Goal: Download file/media

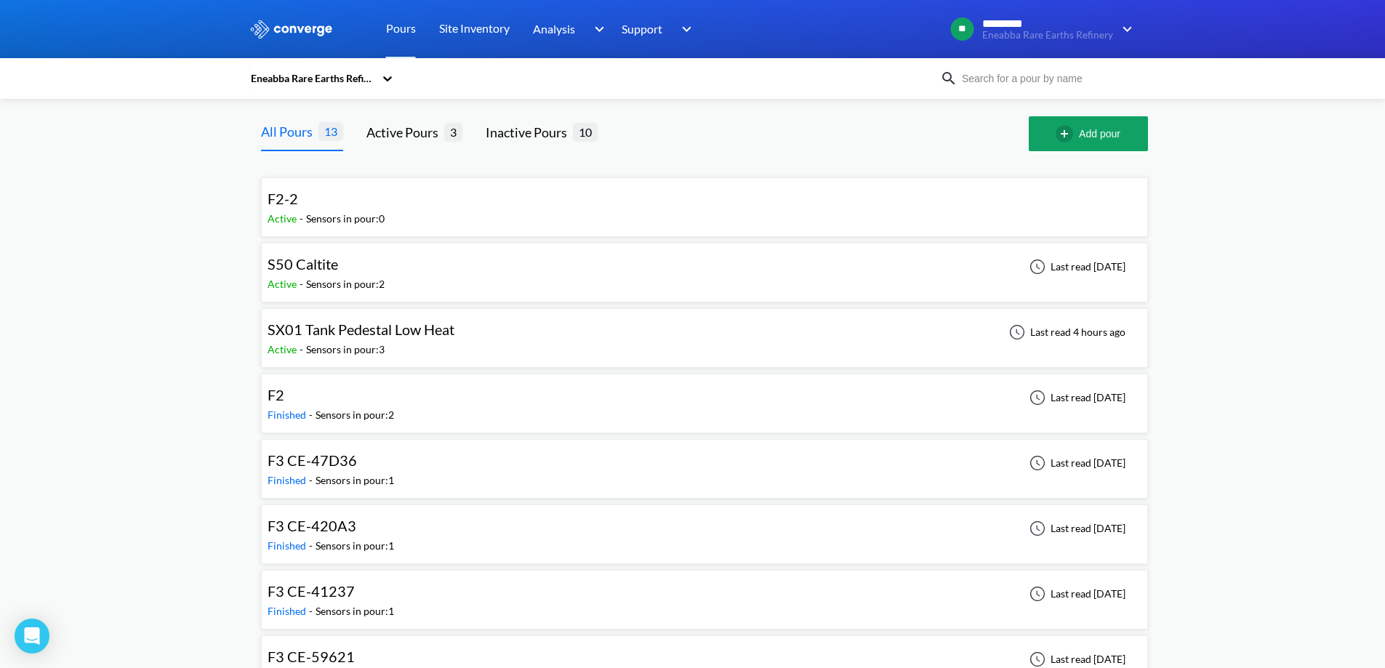
click at [451, 334] on span "SX01 Tank Pedestal Low Heat" at bounding box center [361, 329] width 187 height 17
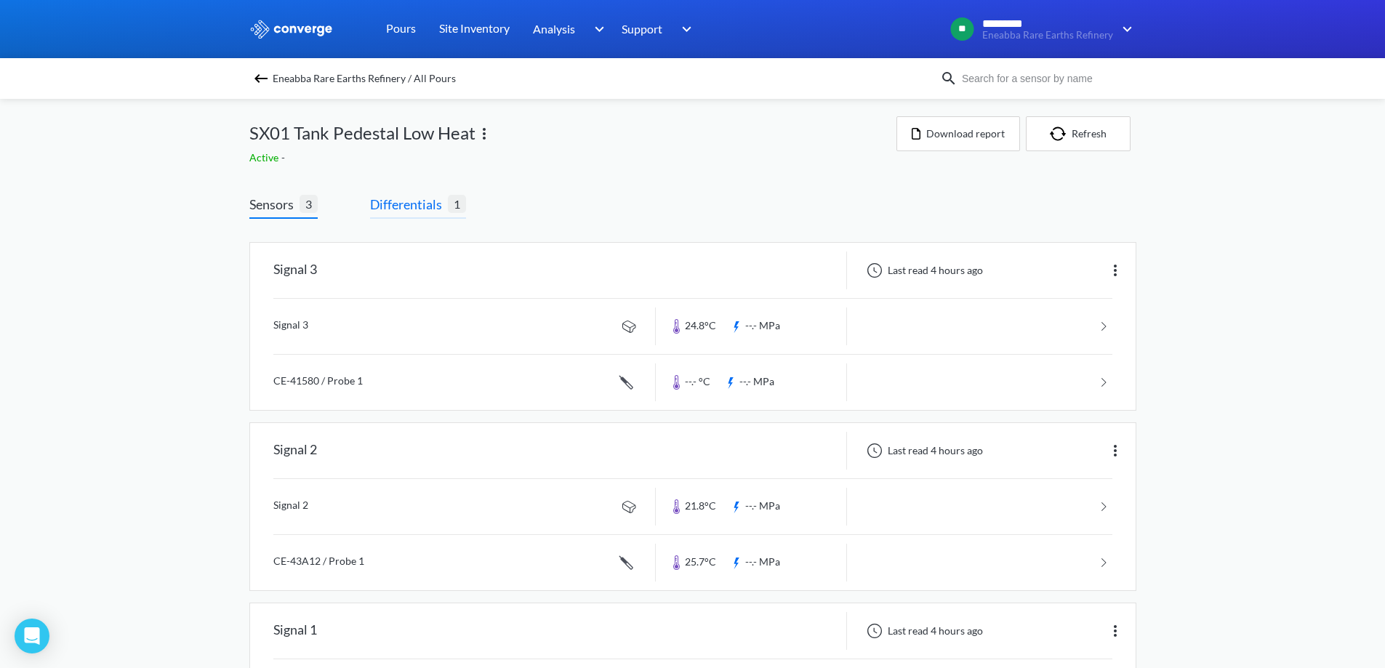
click at [414, 208] on span "Differentials" at bounding box center [409, 204] width 78 height 20
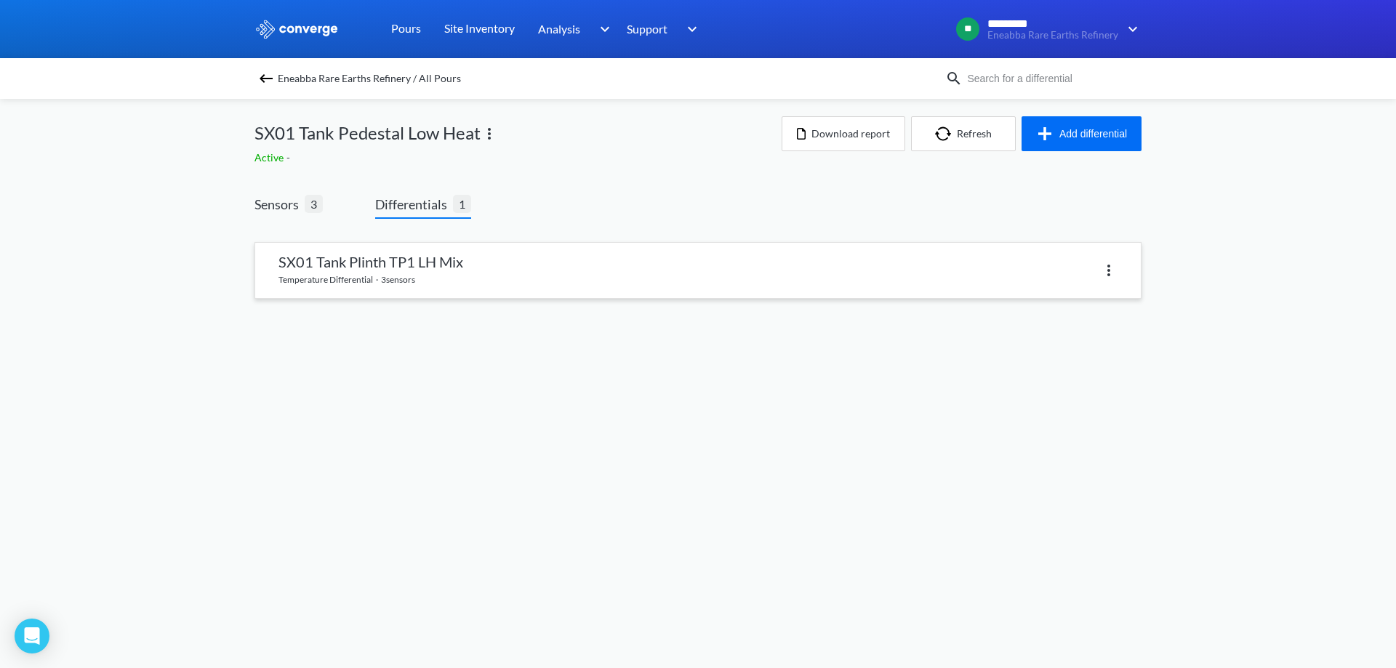
click at [509, 266] on link at bounding box center [698, 270] width 886 height 55
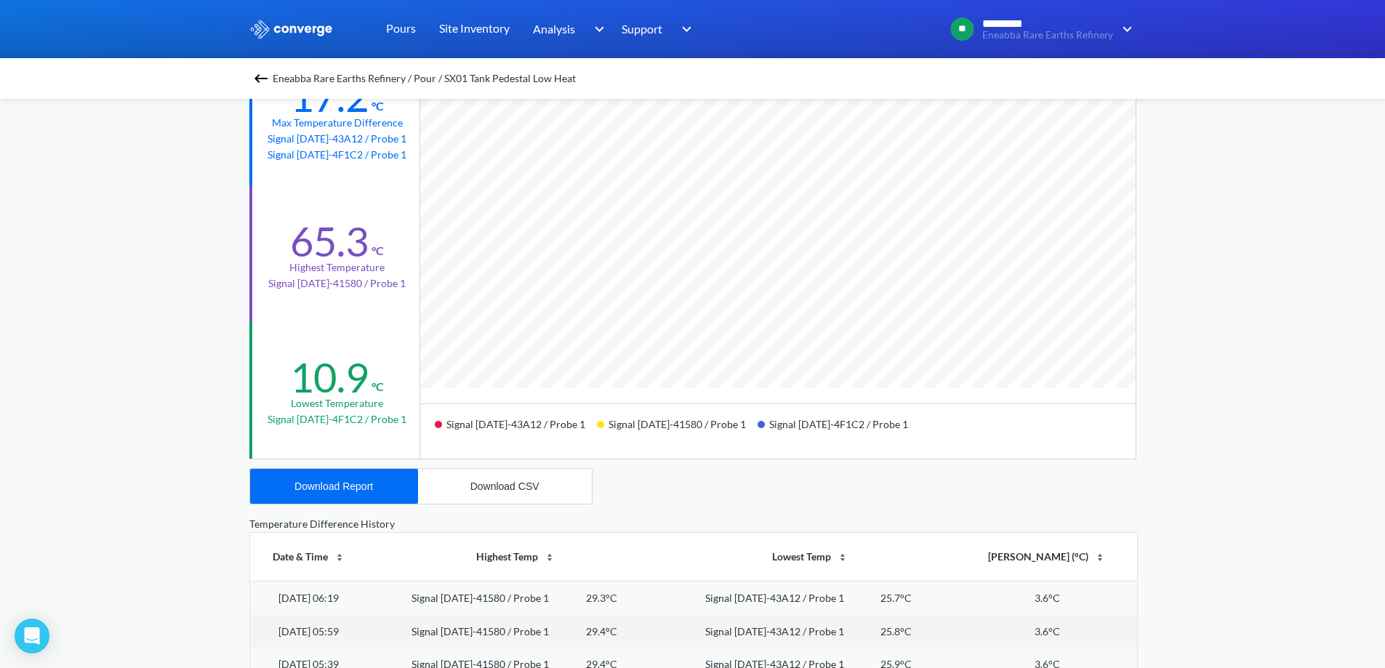
scroll to position [145, 0]
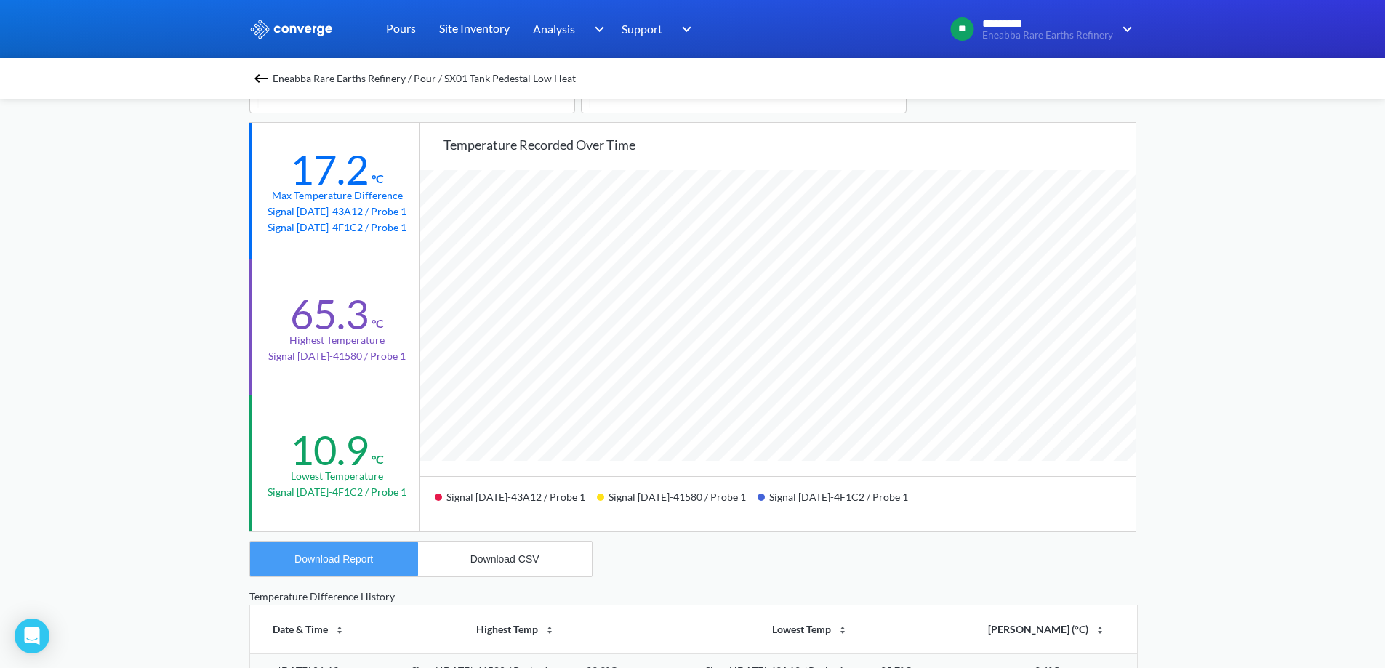
click at [351, 566] on button "Download Report" at bounding box center [334, 559] width 168 height 35
